Goal: Information Seeking & Learning: Learn about a topic

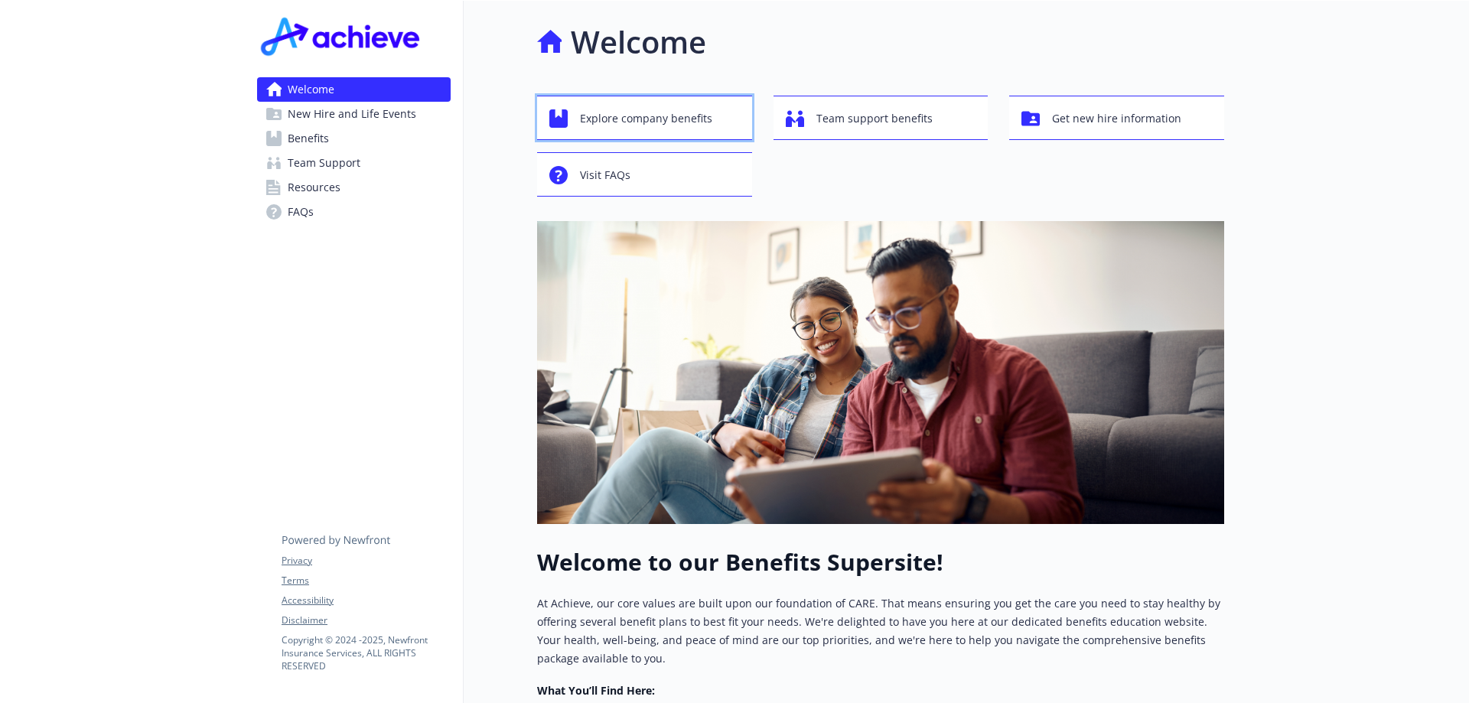
click at [613, 112] on span "Explore company benefits" at bounding box center [646, 118] width 132 height 29
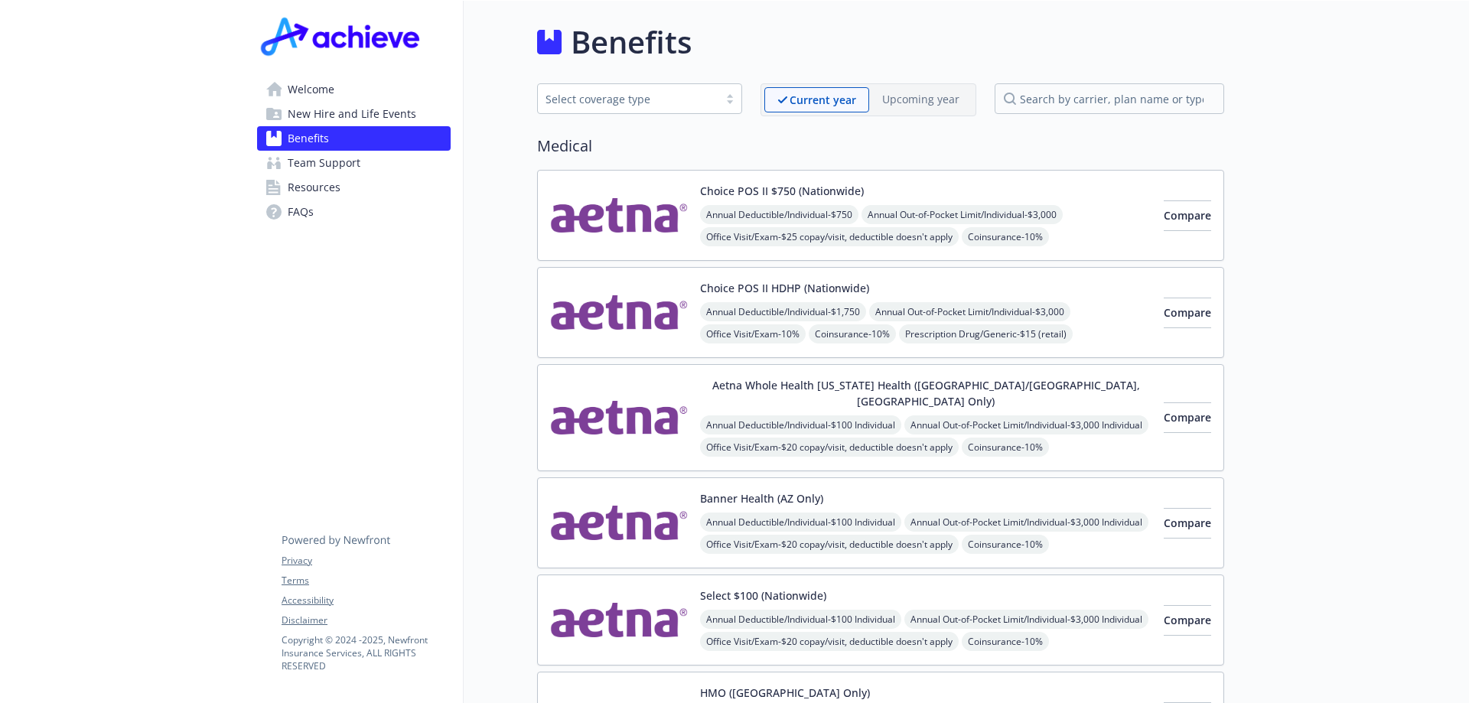
click at [604, 210] on img at bounding box center [619, 215] width 138 height 65
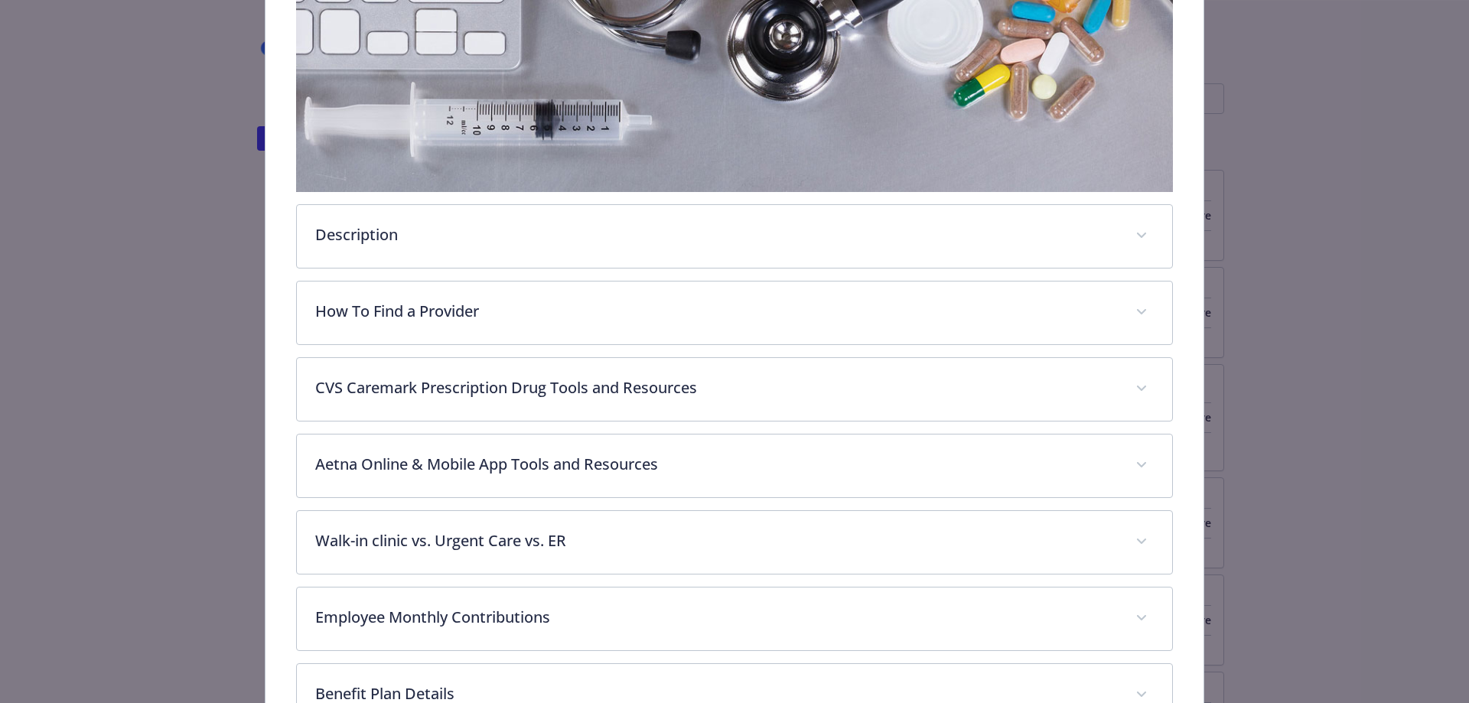
scroll to position [352, 0]
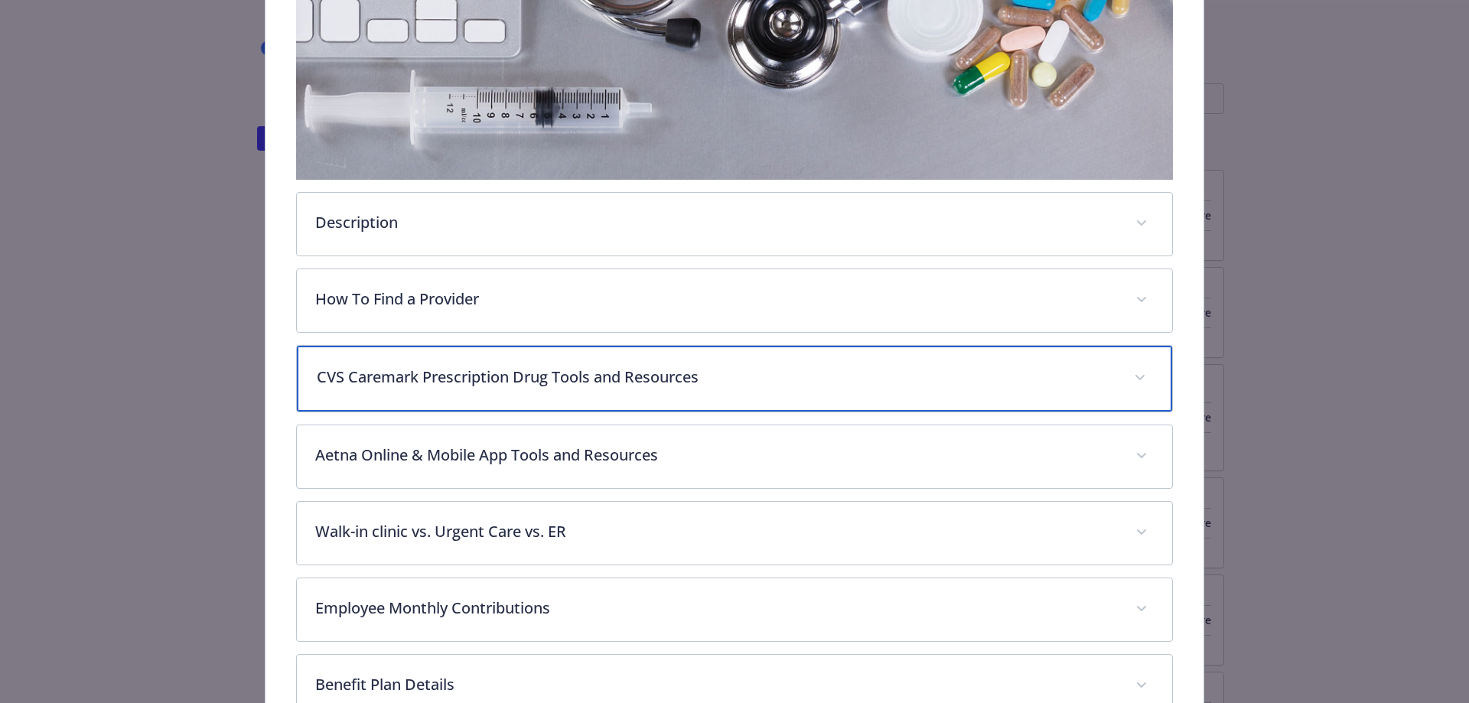
click at [810, 375] on p "CVS Caremark Prescription Drug Tools and Resources" at bounding box center [717, 377] width 800 height 23
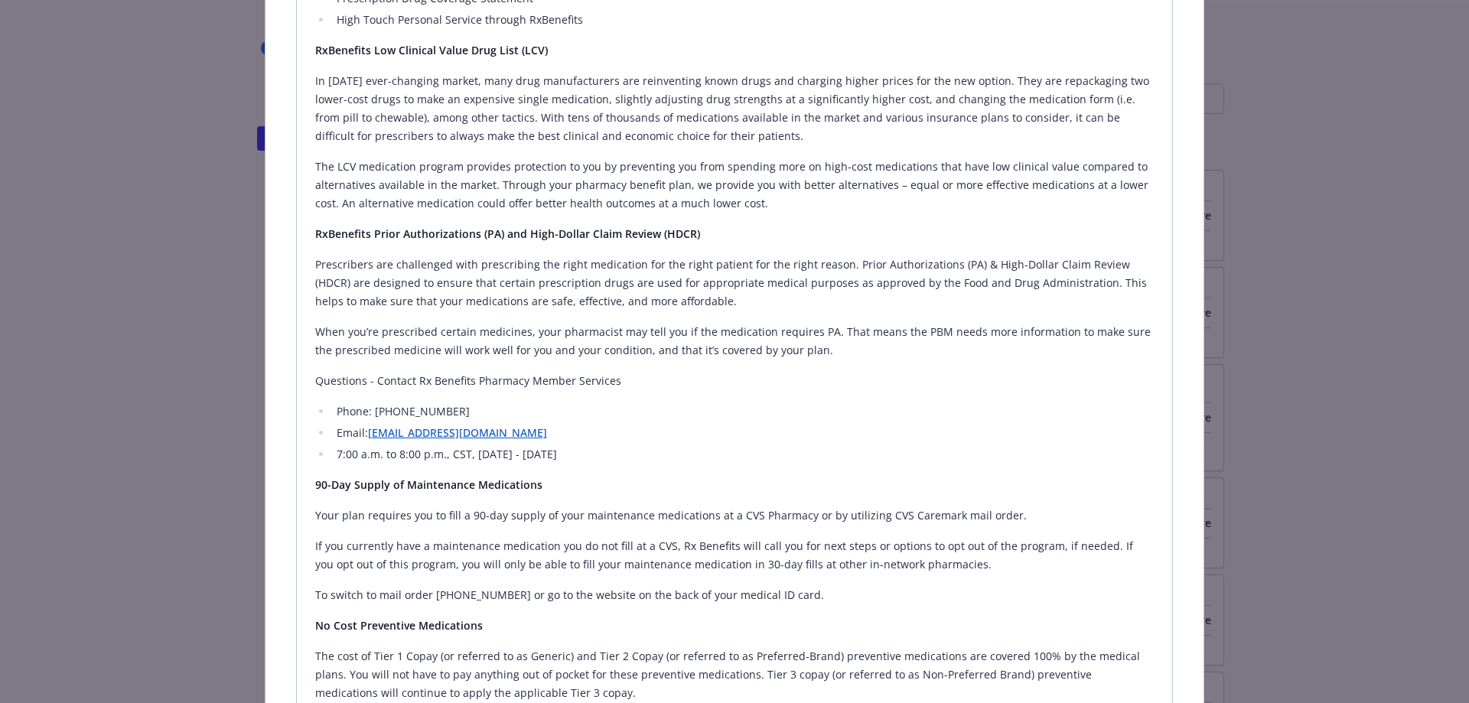
scroll to position [885, 0]
